Goal: Check status: Check status

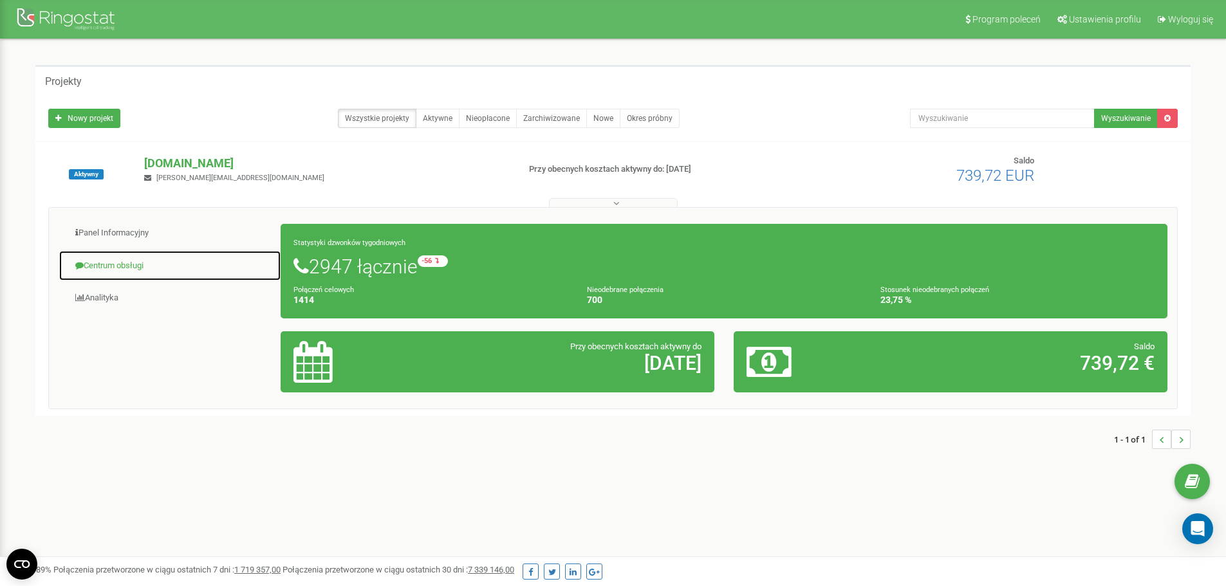
click at [91, 258] on link "Centrum obsługi" at bounding box center [170, 266] width 223 height 32
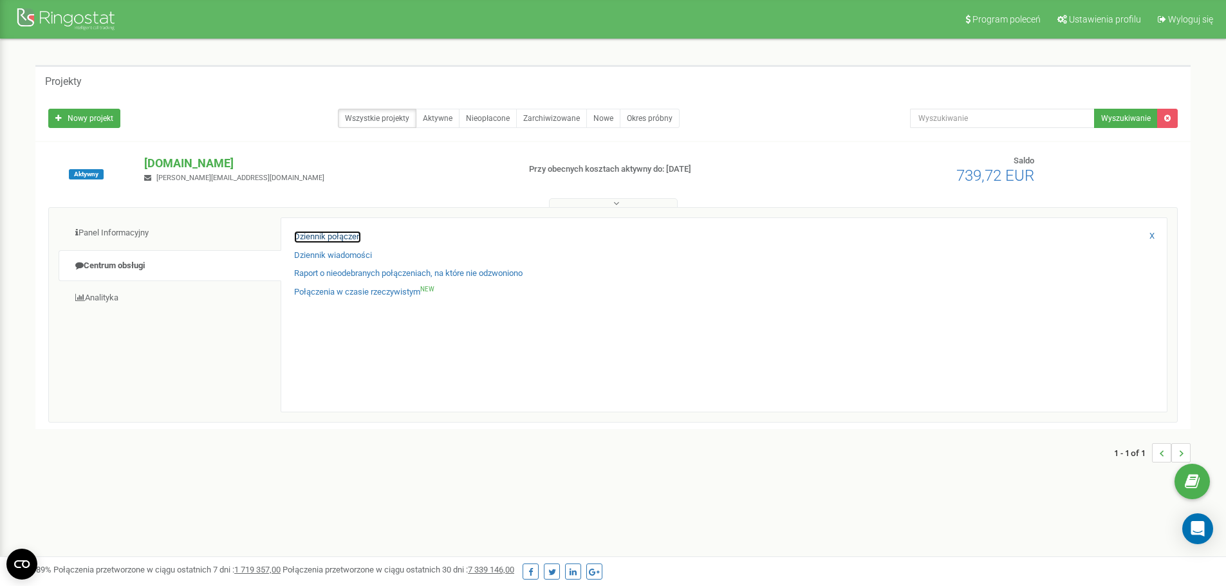
click at [342, 239] on link "Dziennik połączeń" at bounding box center [327, 237] width 67 height 12
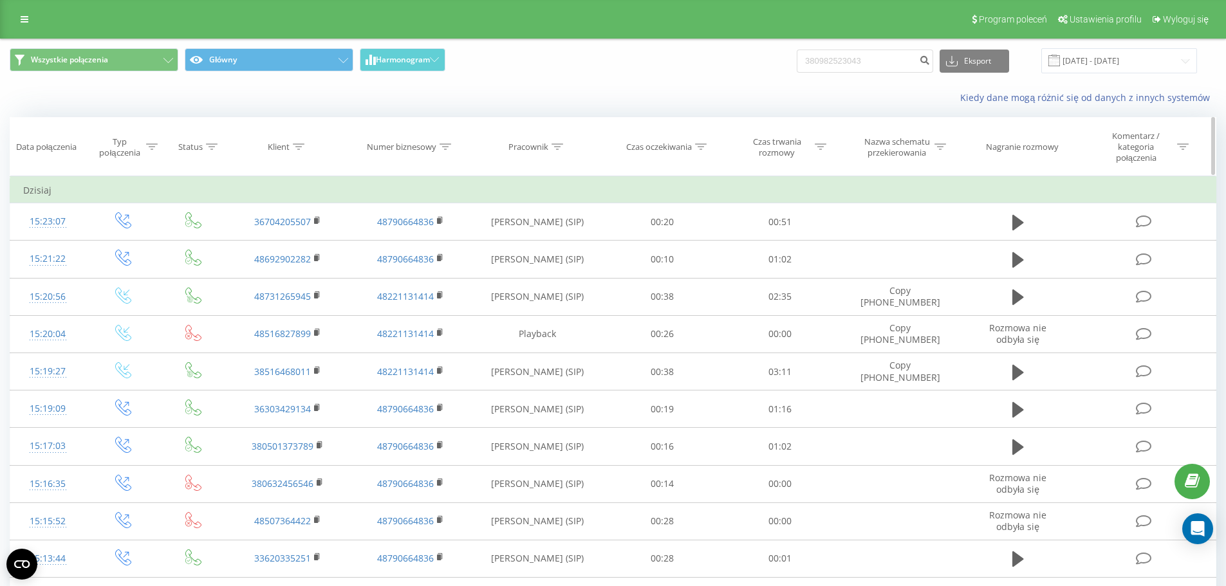
type input "380982523043"
